Goal: Find specific page/section: Find specific page/section

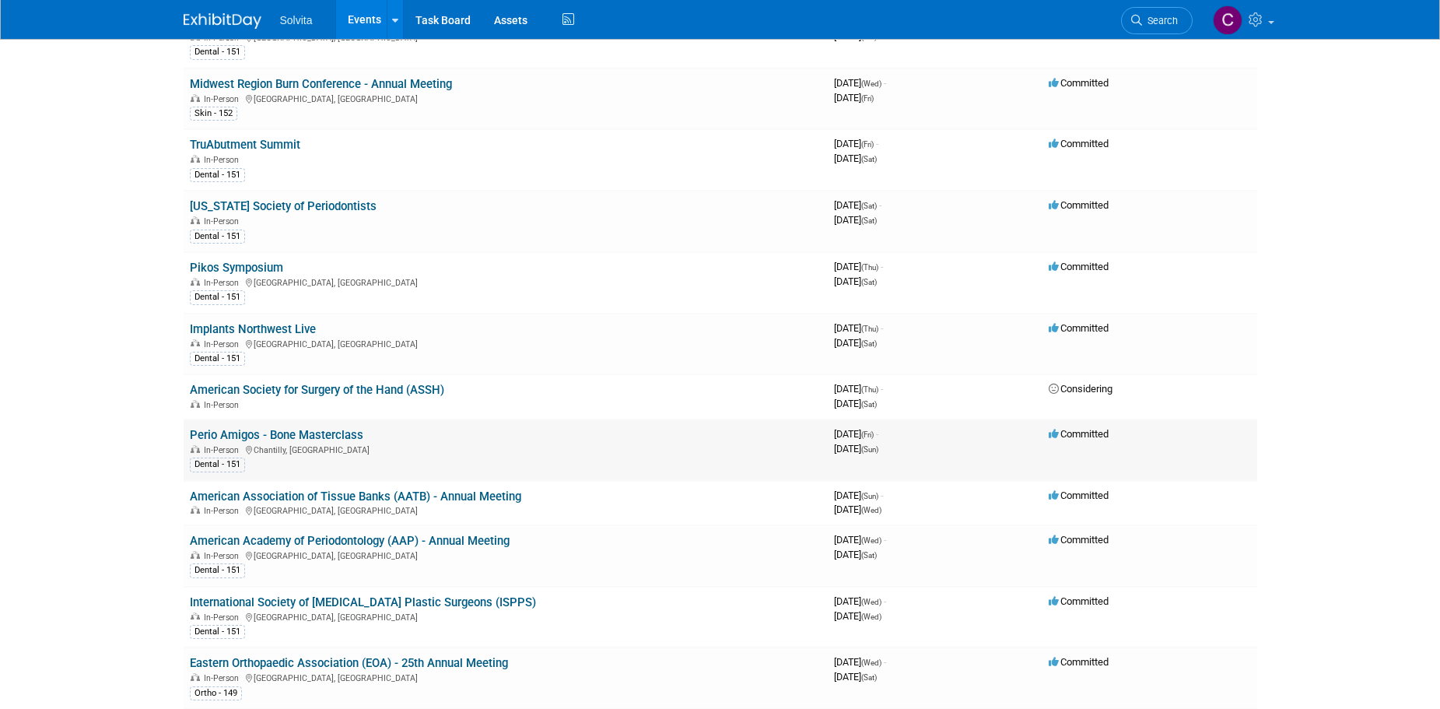
scroll to position [700, 0]
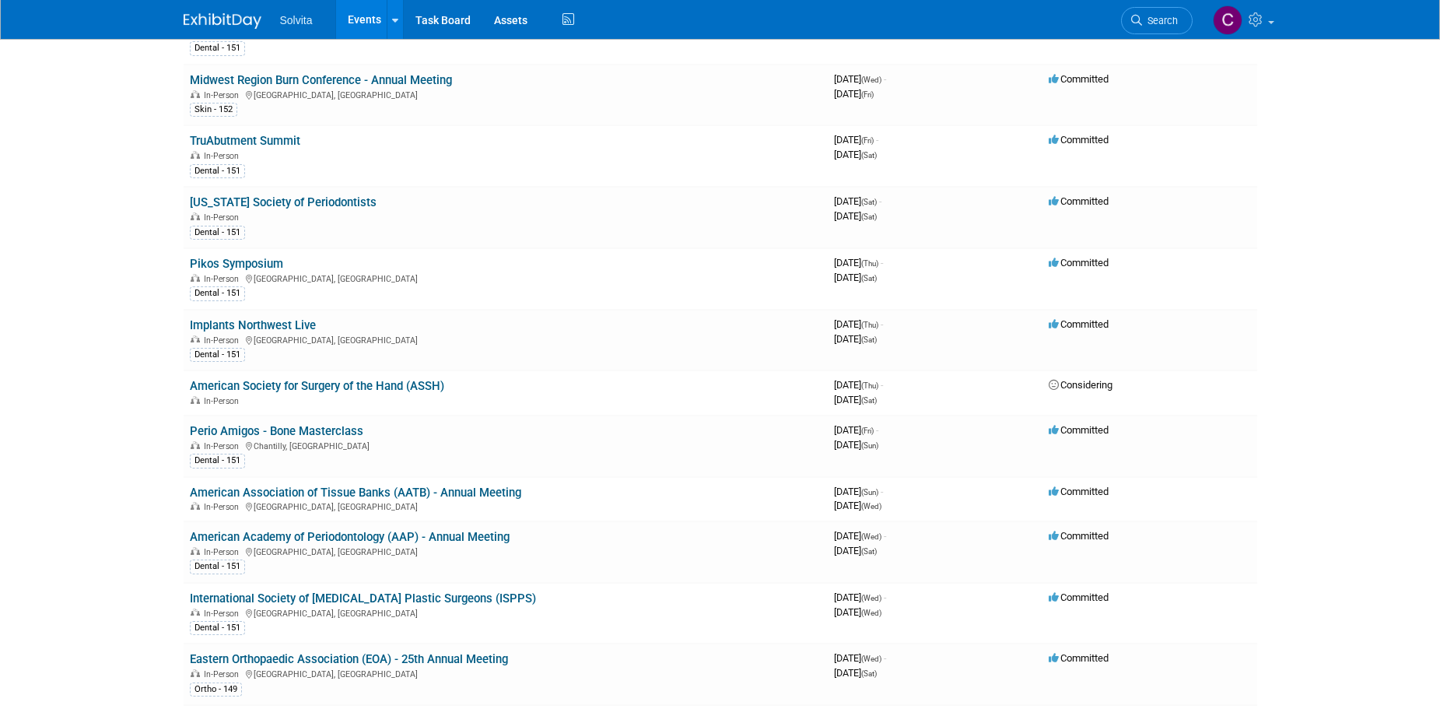
click at [466, 537] on link "American Academy of Periodontology (AAP) - Annual Meeting" at bounding box center [350, 537] width 320 height 14
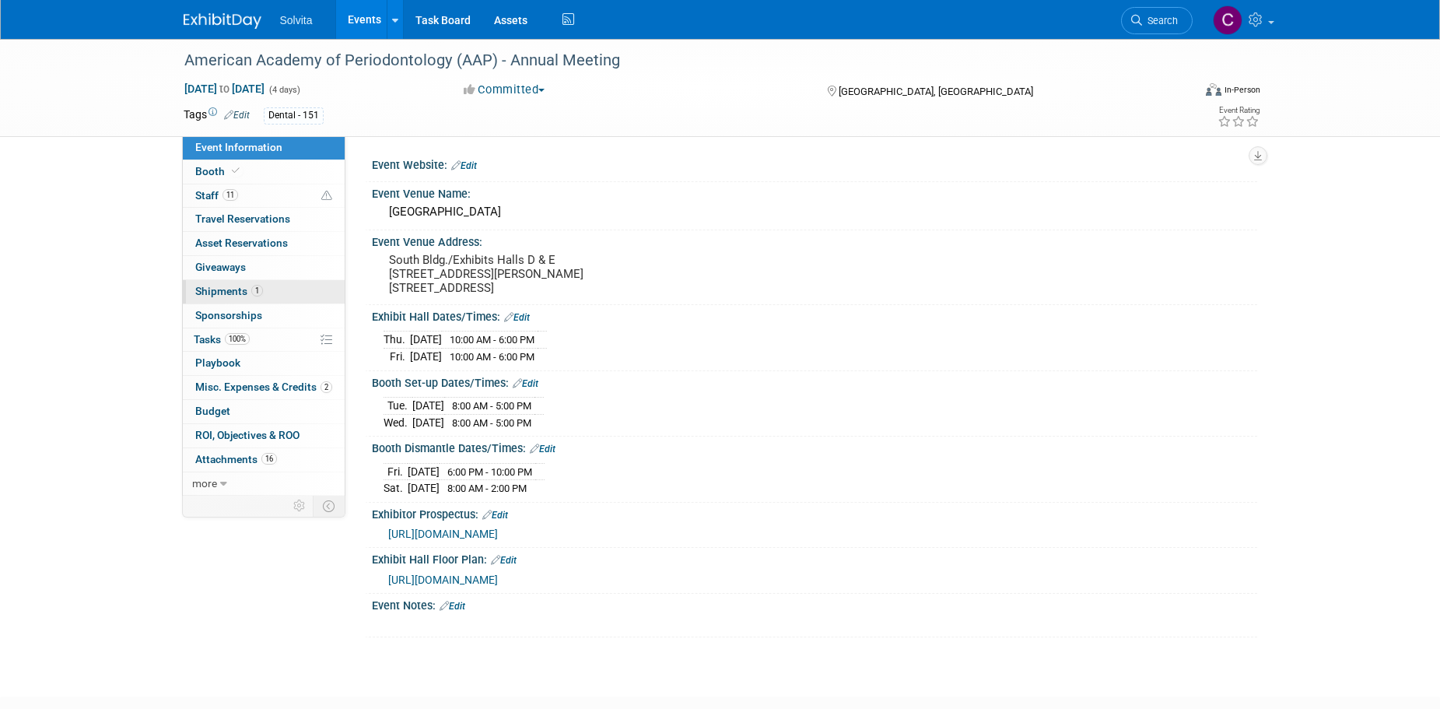
click at [232, 280] on link "1 Shipments 1" at bounding box center [264, 291] width 162 height 23
